Goal: Task Accomplishment & Management: Complete application form

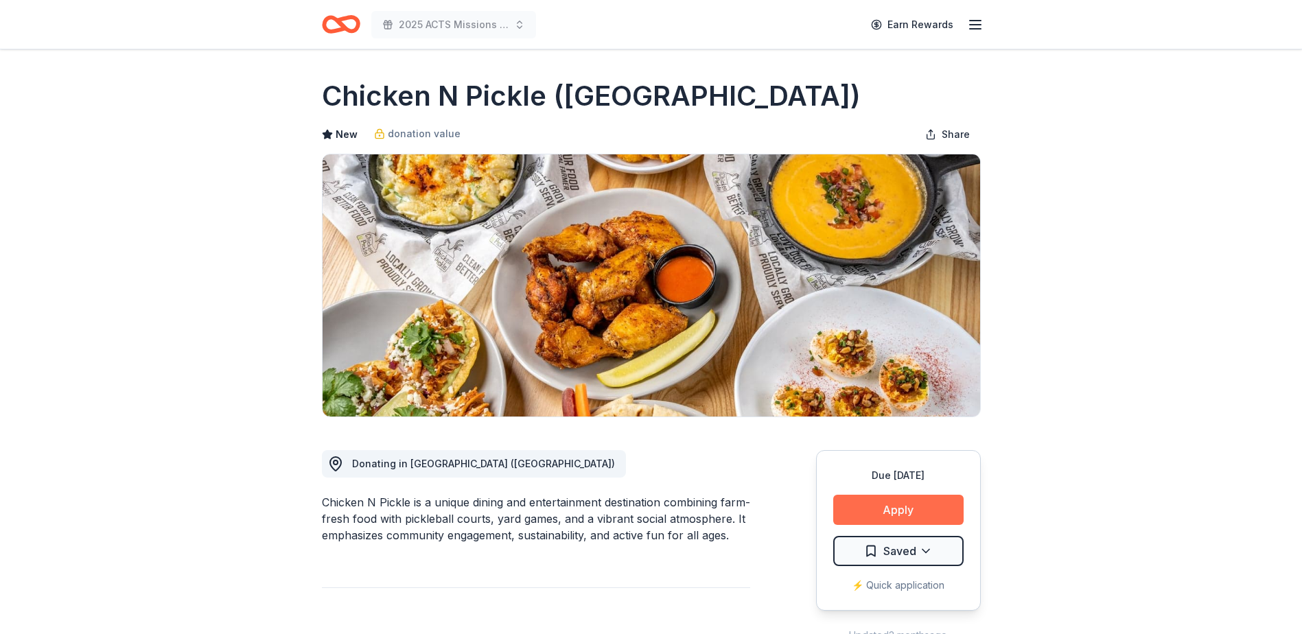
click at [893, 505] on button "Apply" at bounding box center [898, 510] width 130 height 30
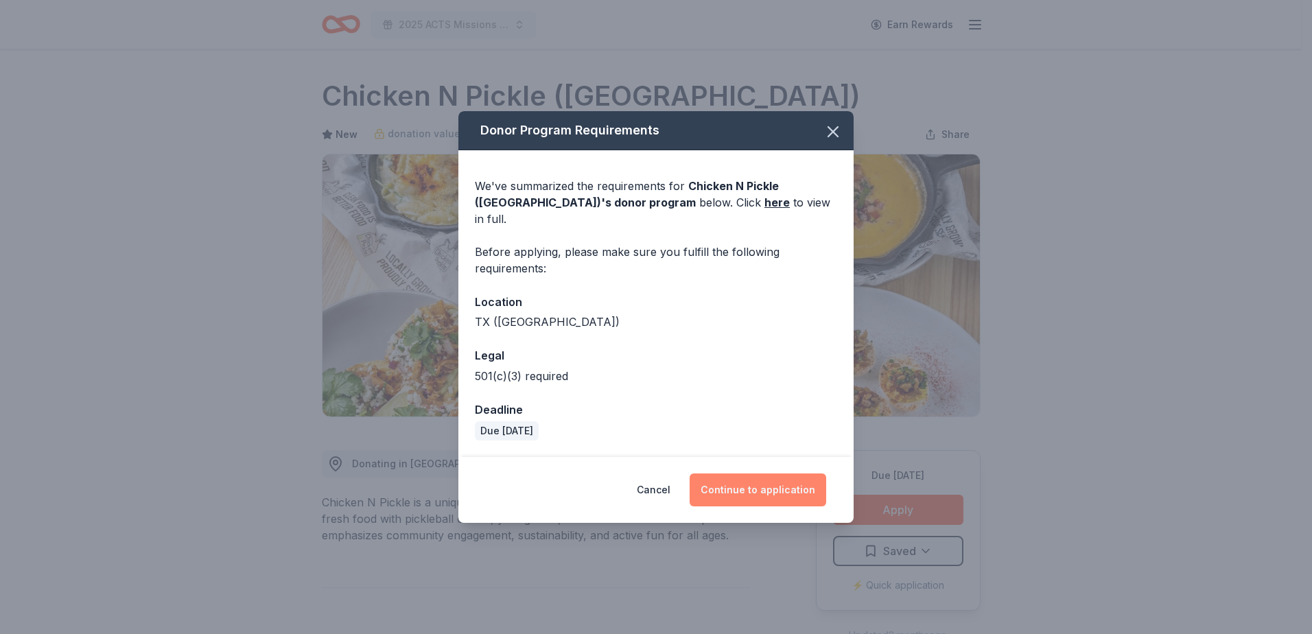
click at [783, 484] on button "Continue to application" at bounding box center [758, 490] width 137 height 33
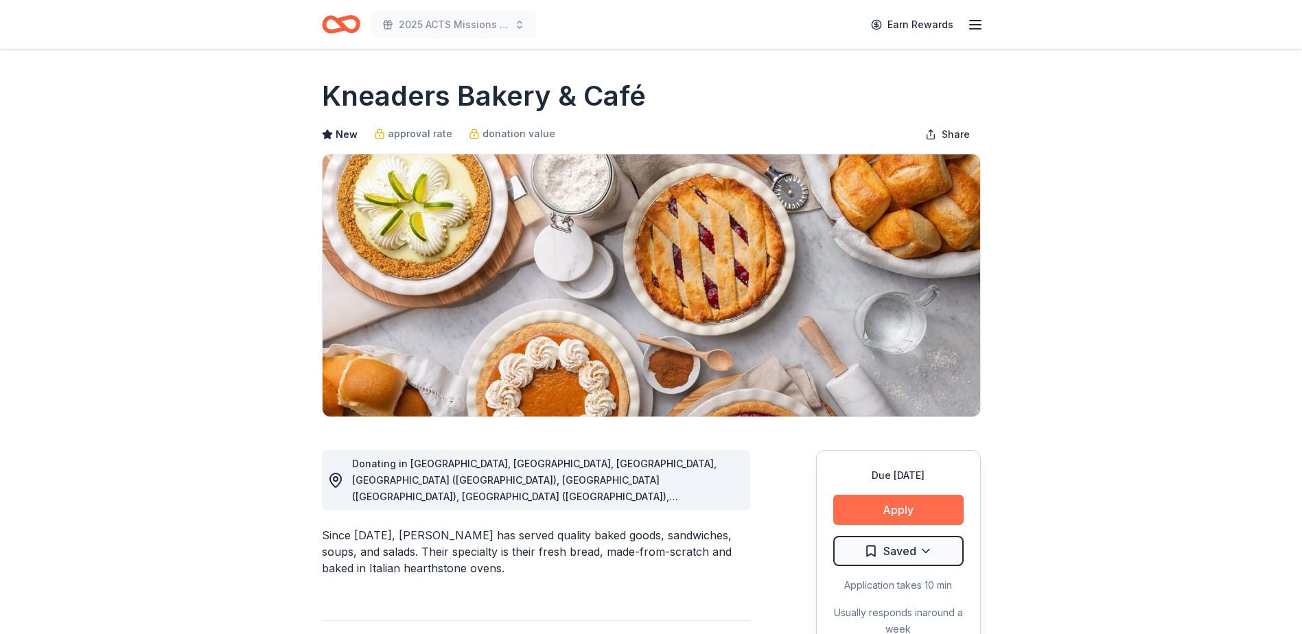
click at [923, 511] on button "Apply" at bounding box center [898, 510] width 130 height 30
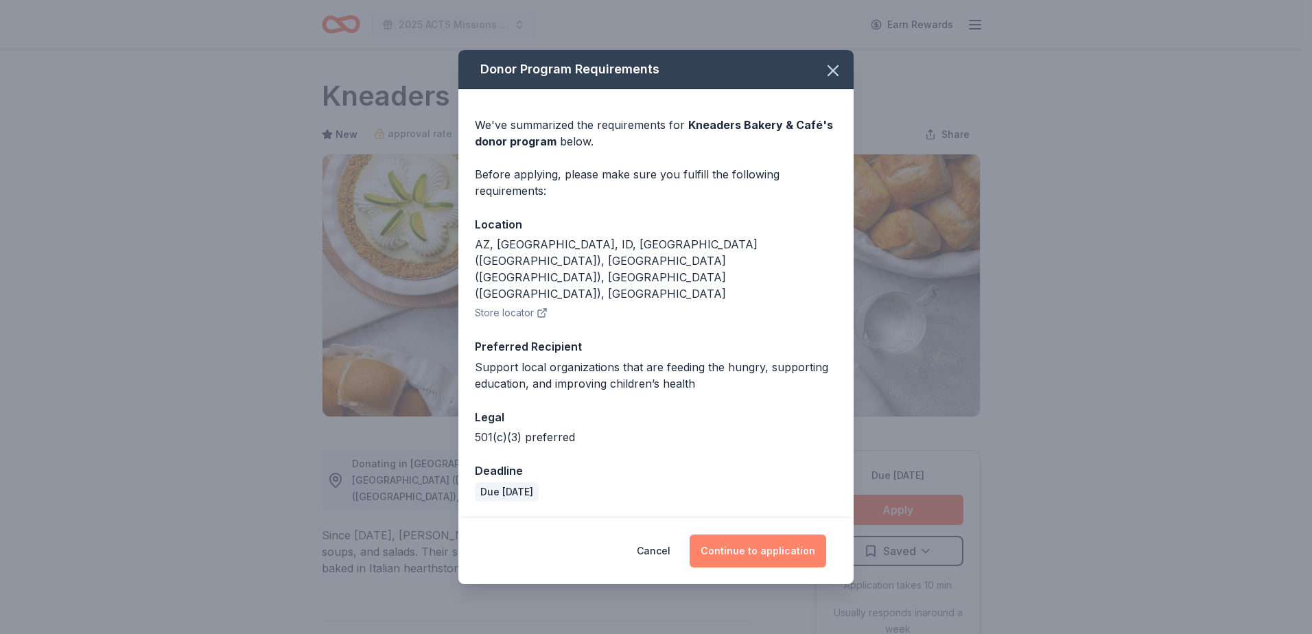
click at [747, 535] on button "Continue to application" at bounding box center [758, 551] width 137 height 33
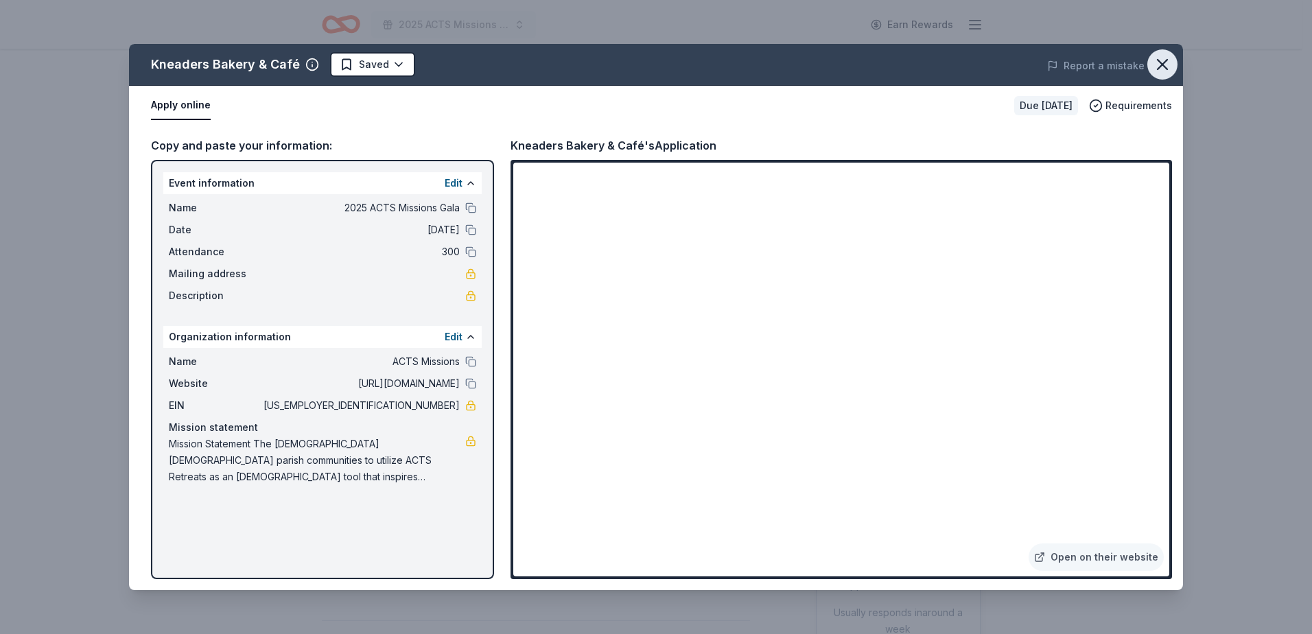
click at [1169, 62] on icon "button" at bounding box center [1162, 64] width 19 height 19
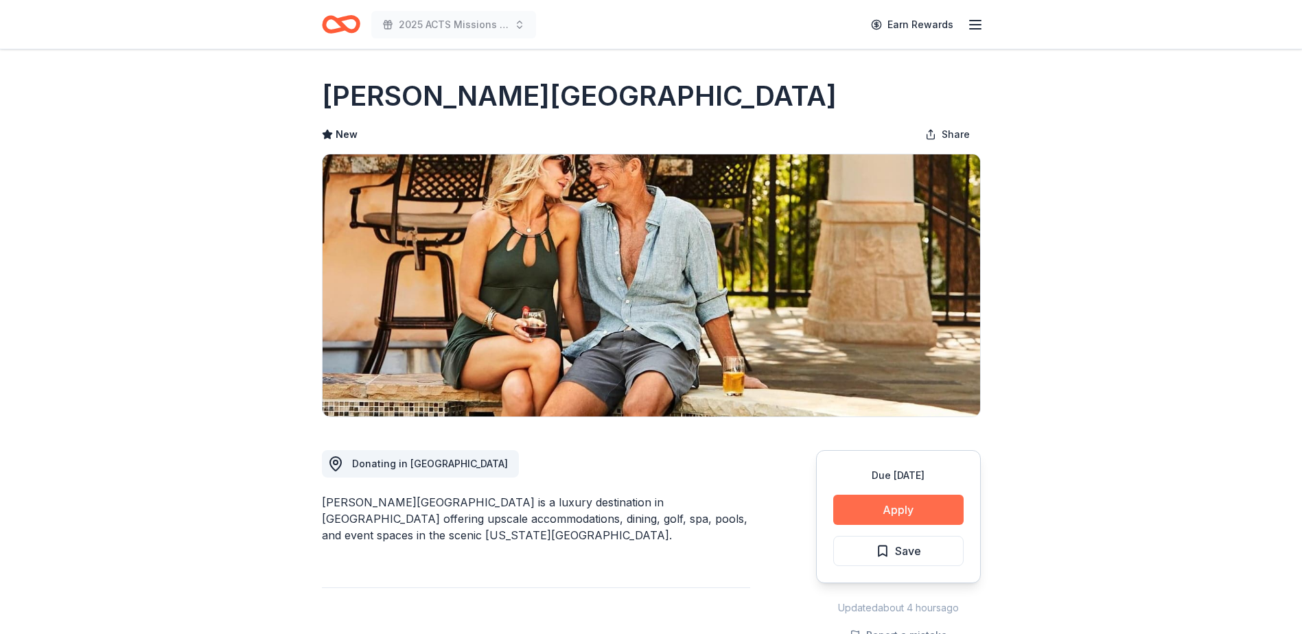
click at [947, 505] on button "Apply" at bounding box center [898, 510] width 130 height 30
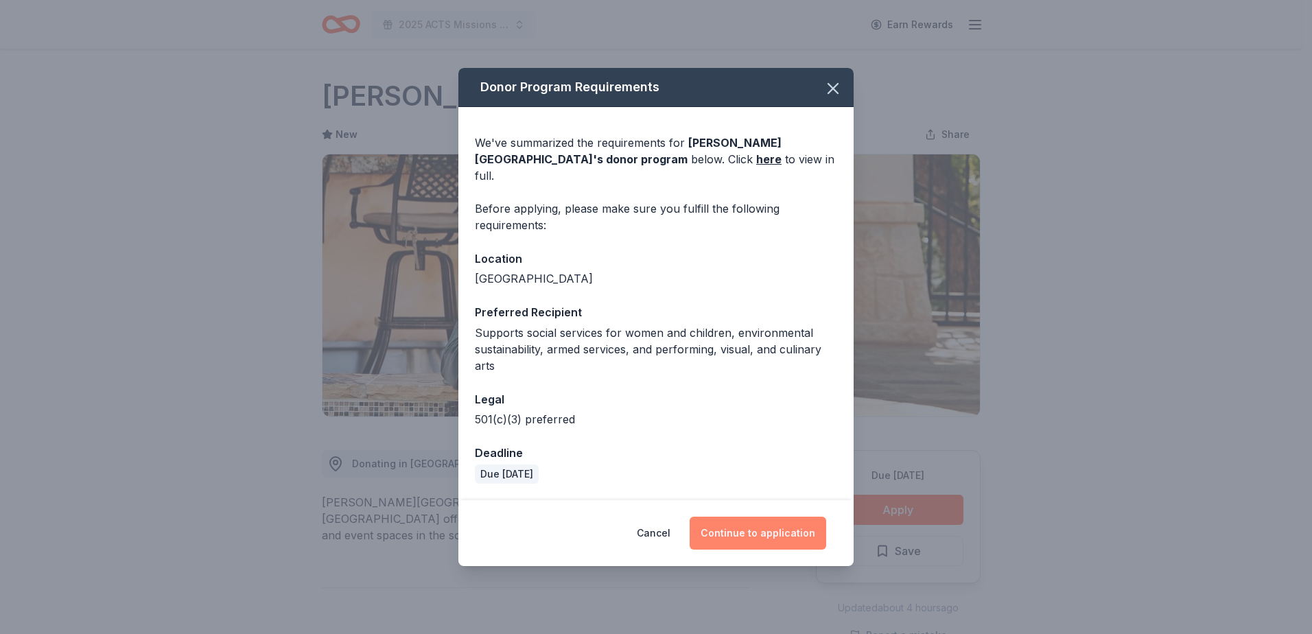
click at [721, 527] on button "Continue to application" at bounding box center [758, 533] width 137 height 33
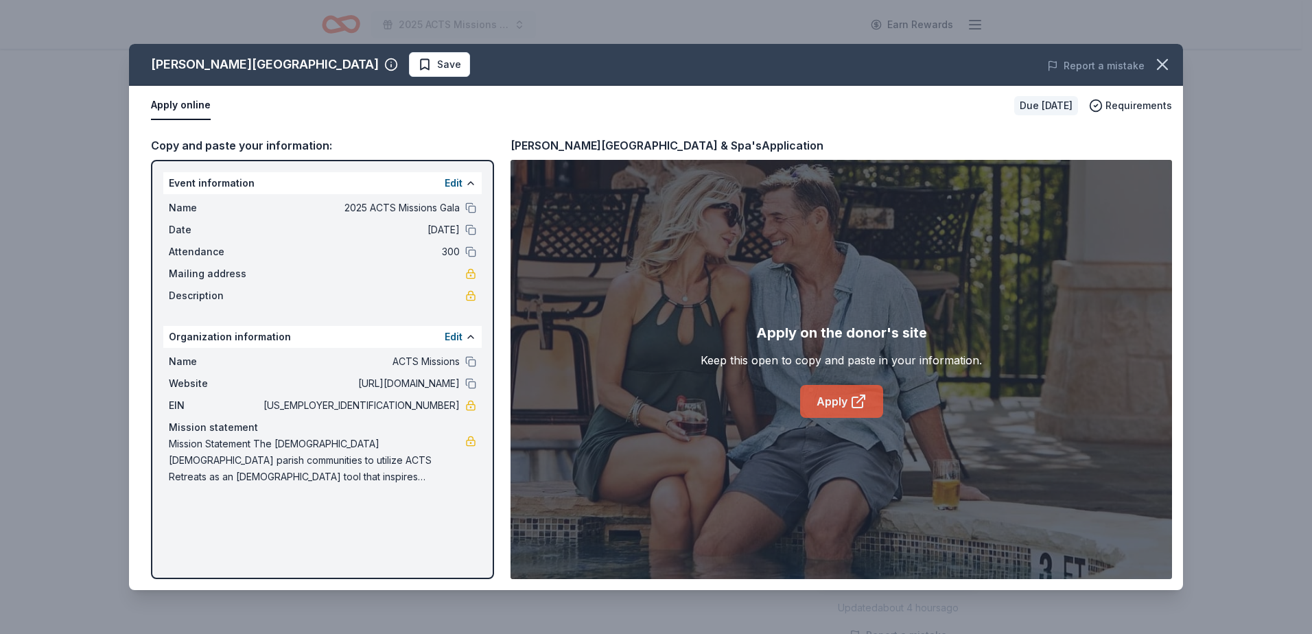
click at [863, 399] on icon at bounding box center [858, 401] width 16 height 16
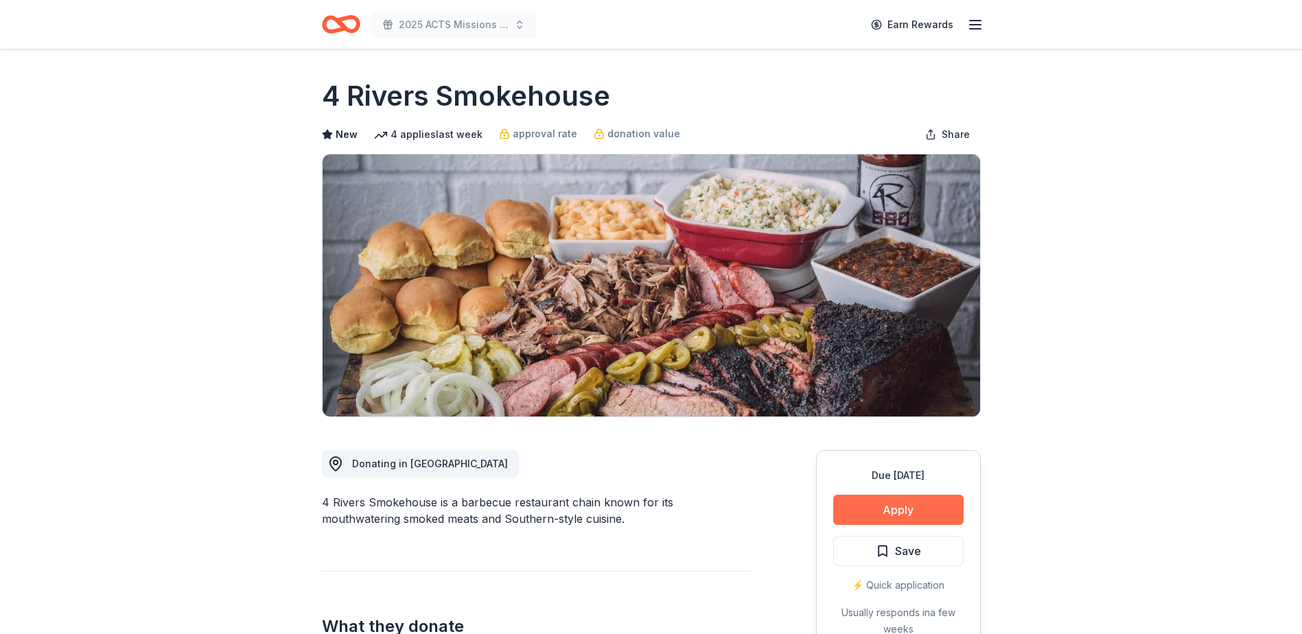
click at [866, 506] on button "Apply" at bounding box center [898, 510] width 130 height 30
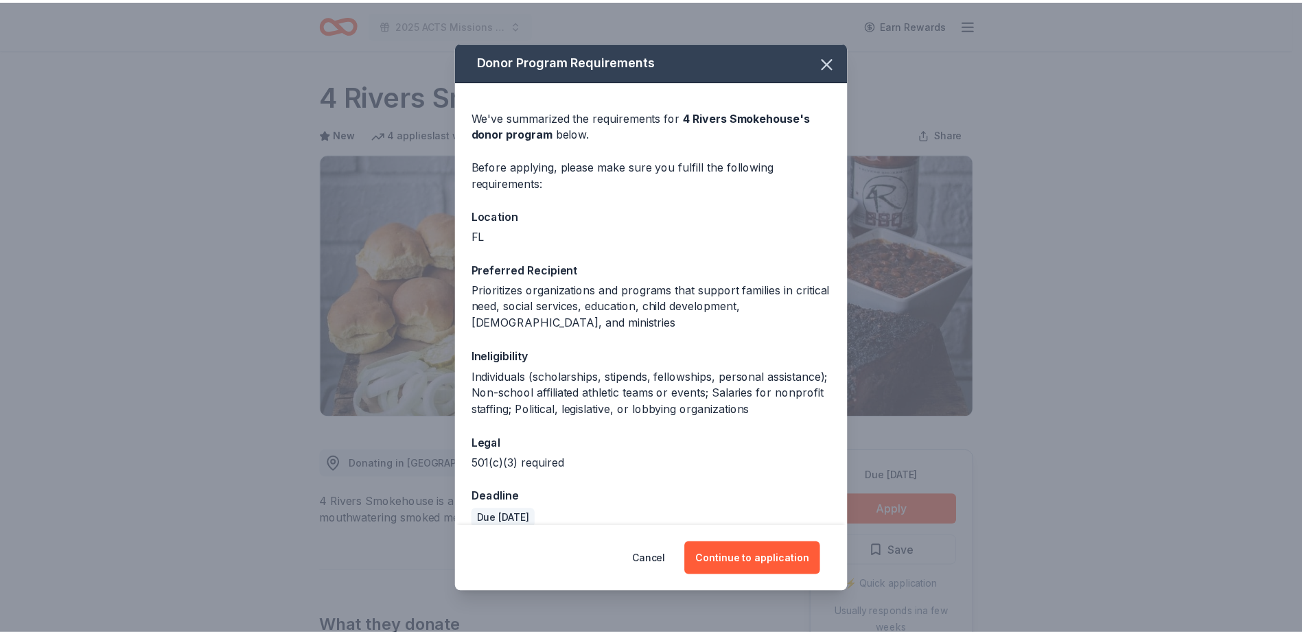
scroll to position [18, 0]
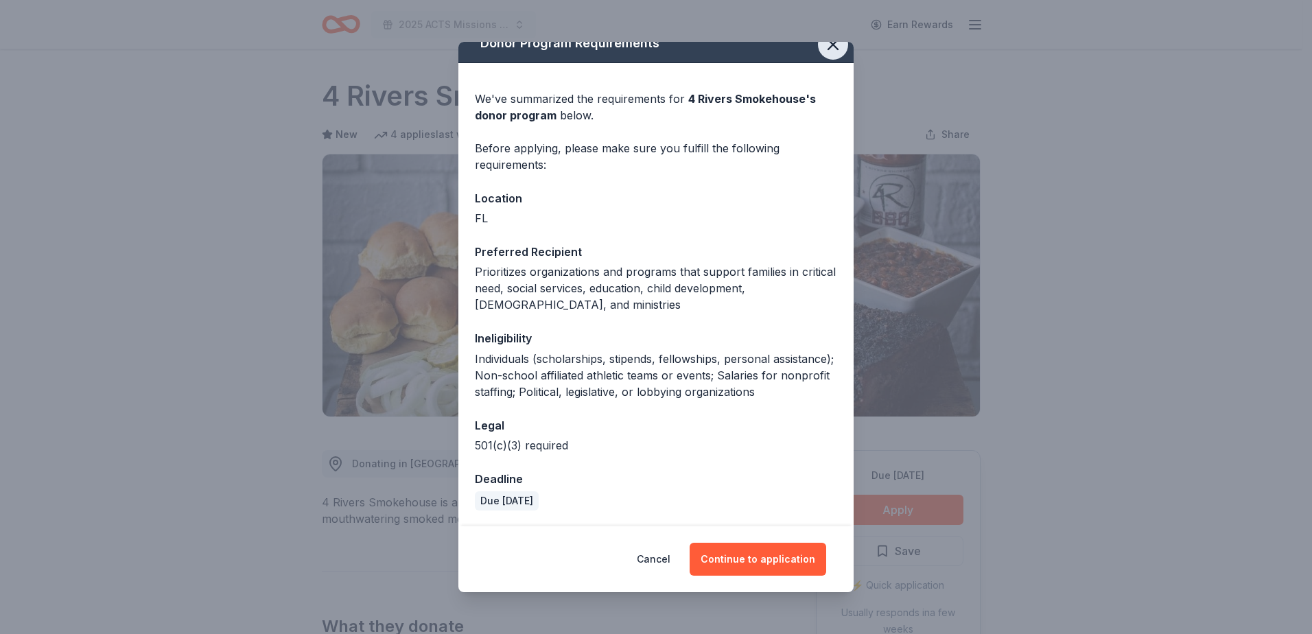
click at [828, 46] on icon "button" at bounding box center [833, 45] width 10 height 10
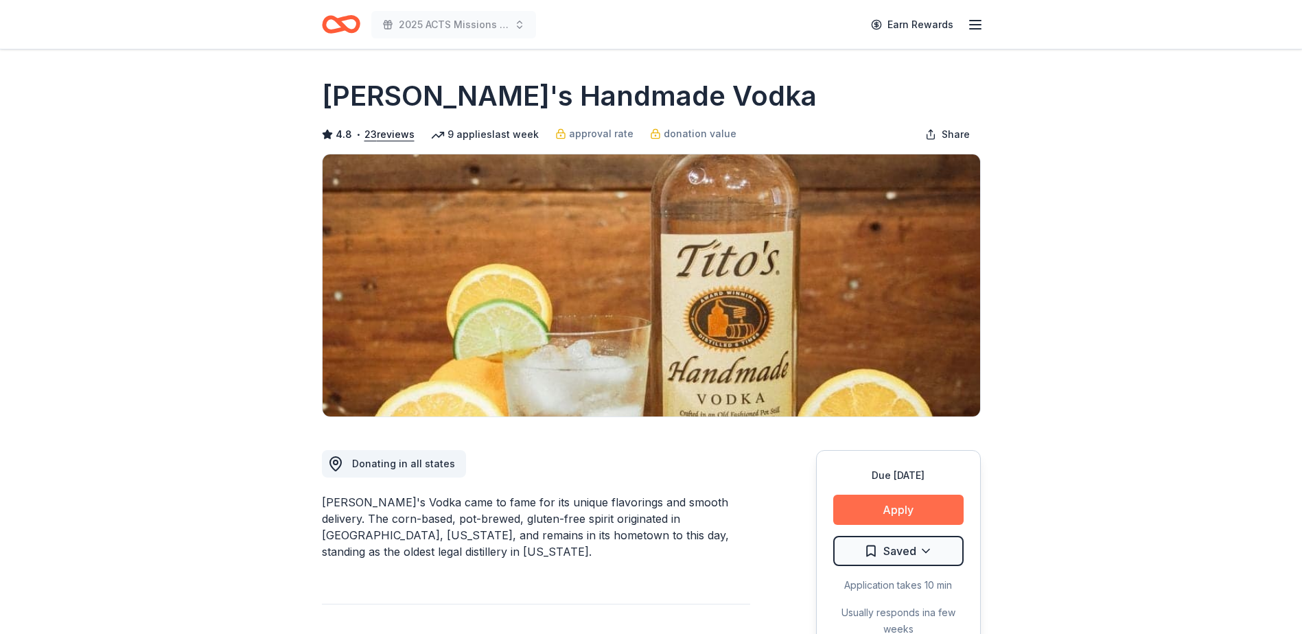
click at [892, 508] on button "Apply" at bounding box center [898, 510] width 130 height 30
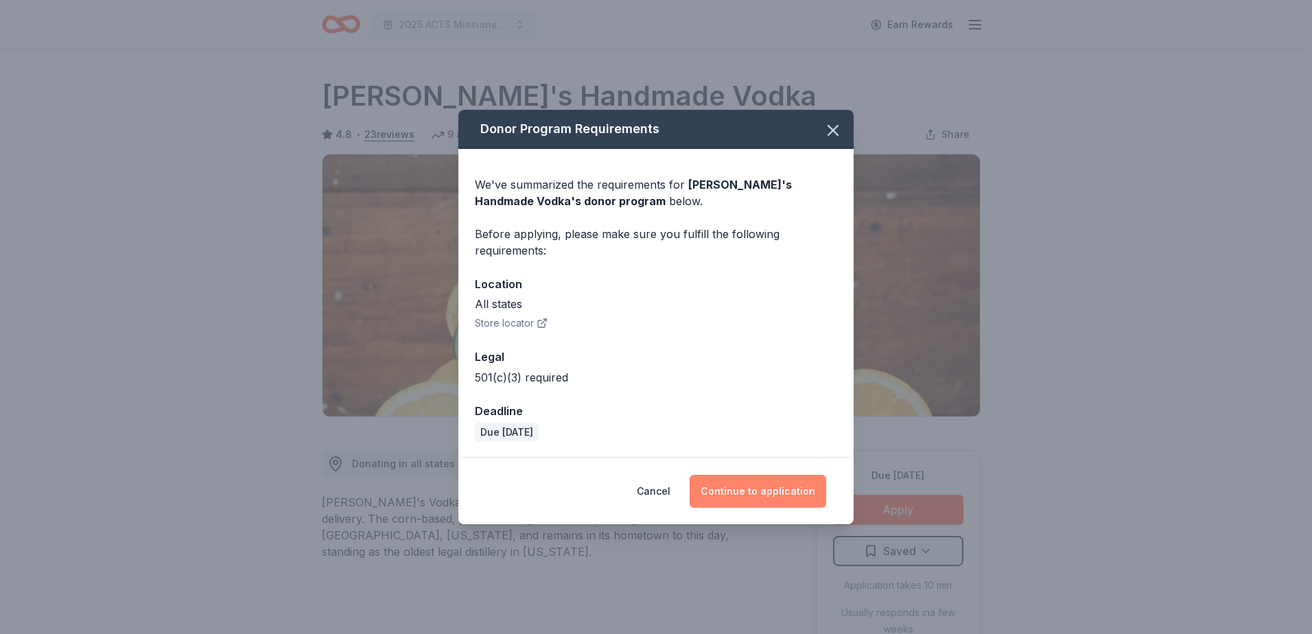
click at [755, 492] on button "Continue to application" at bounding box center [758, 491] width 137 height 33
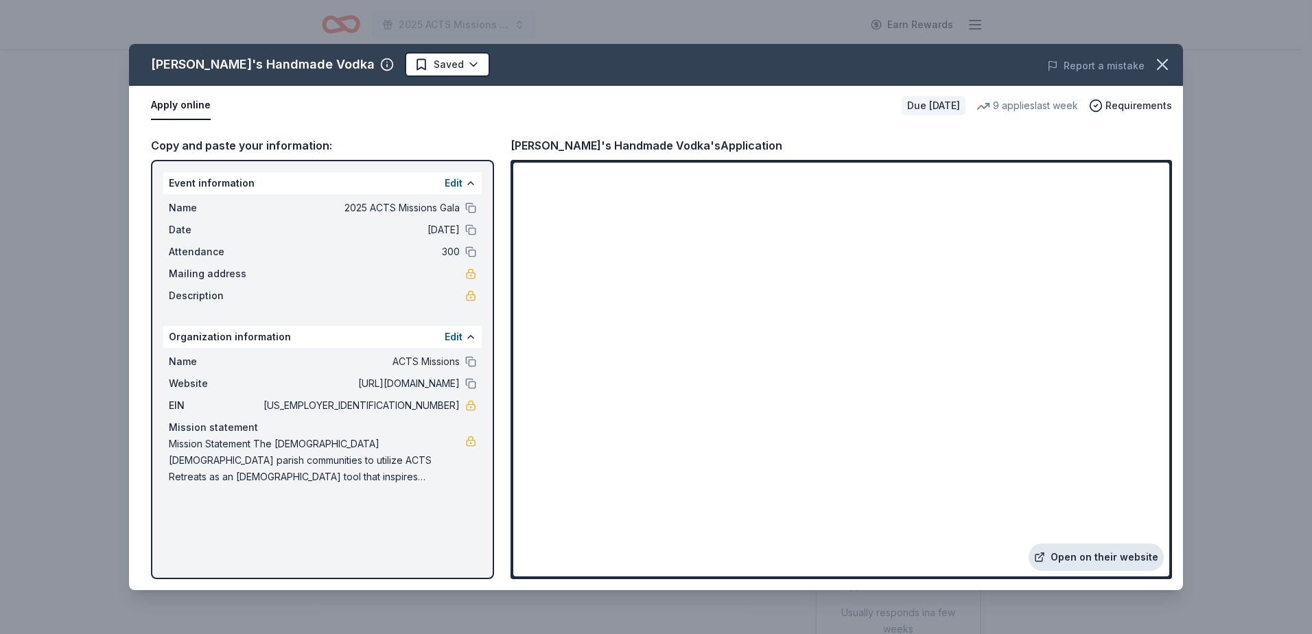
click at [1087, 566] on link "Open on their website" at bounding box center [1096, 557] width 135 height 27
